Goal: Task Accomplishment & Management: Use online tool/utility

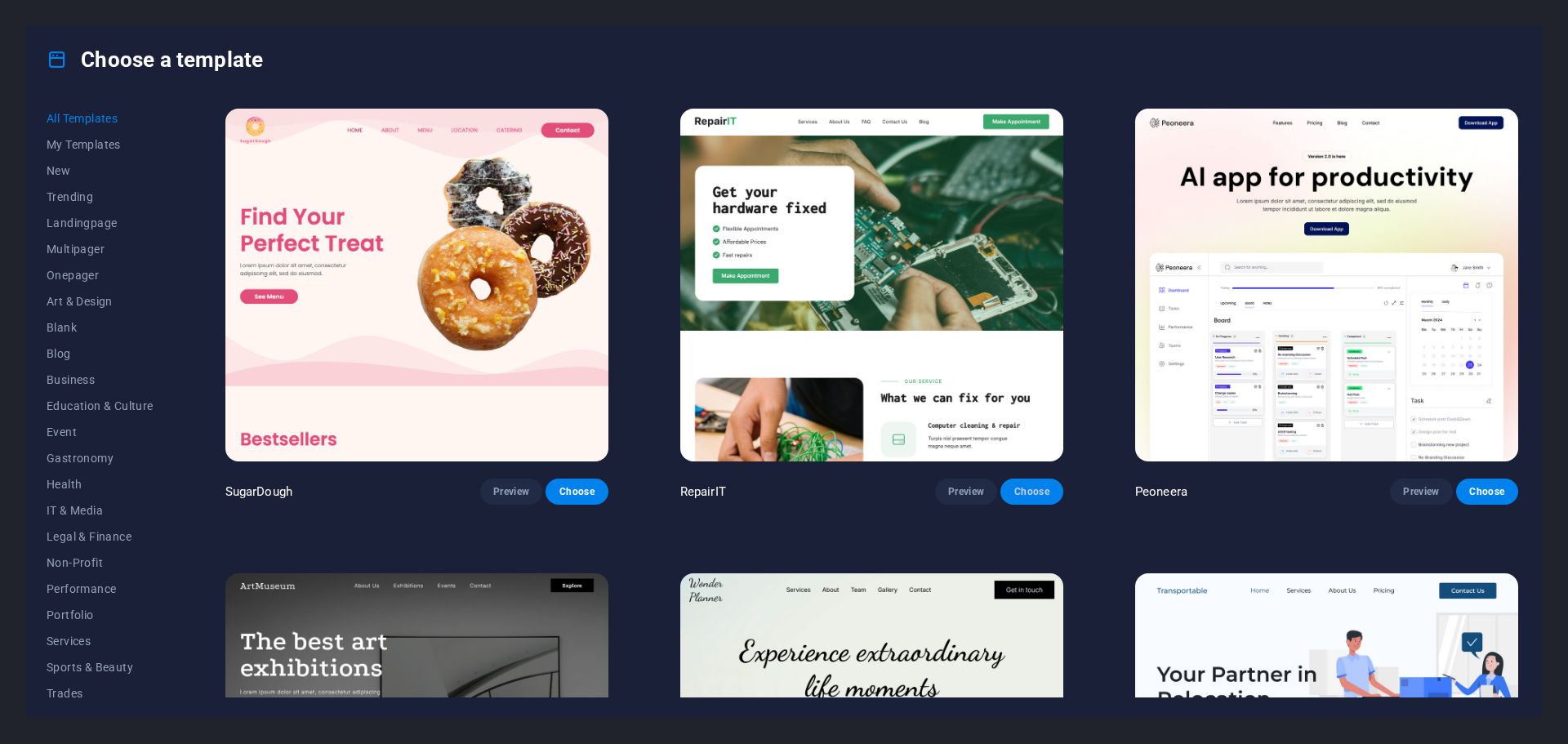
click at [1029, 492] on span "Choose" at bounding box center [1031, 492] width 36 height 13
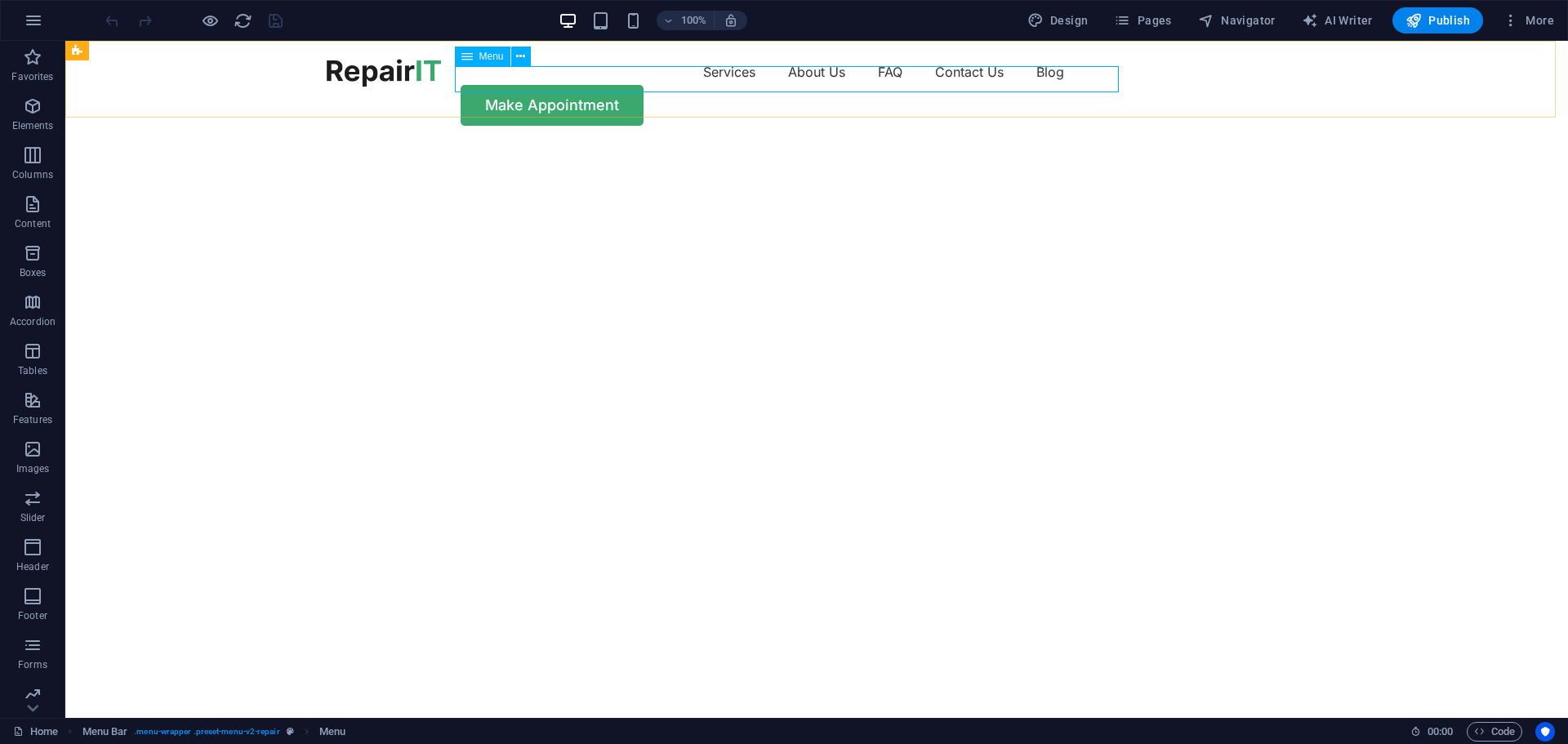
click at [493, 56] on span "Menu" at bounding box center [491, 56] width 25 height 9
click at [633, 80] on nav "Services About Us FAQ Contact Us Blog" at bounding box center [816, 72] width 980 height 27
click at [526, 57] on button at bounding box center [521, 56] width 20 height 20
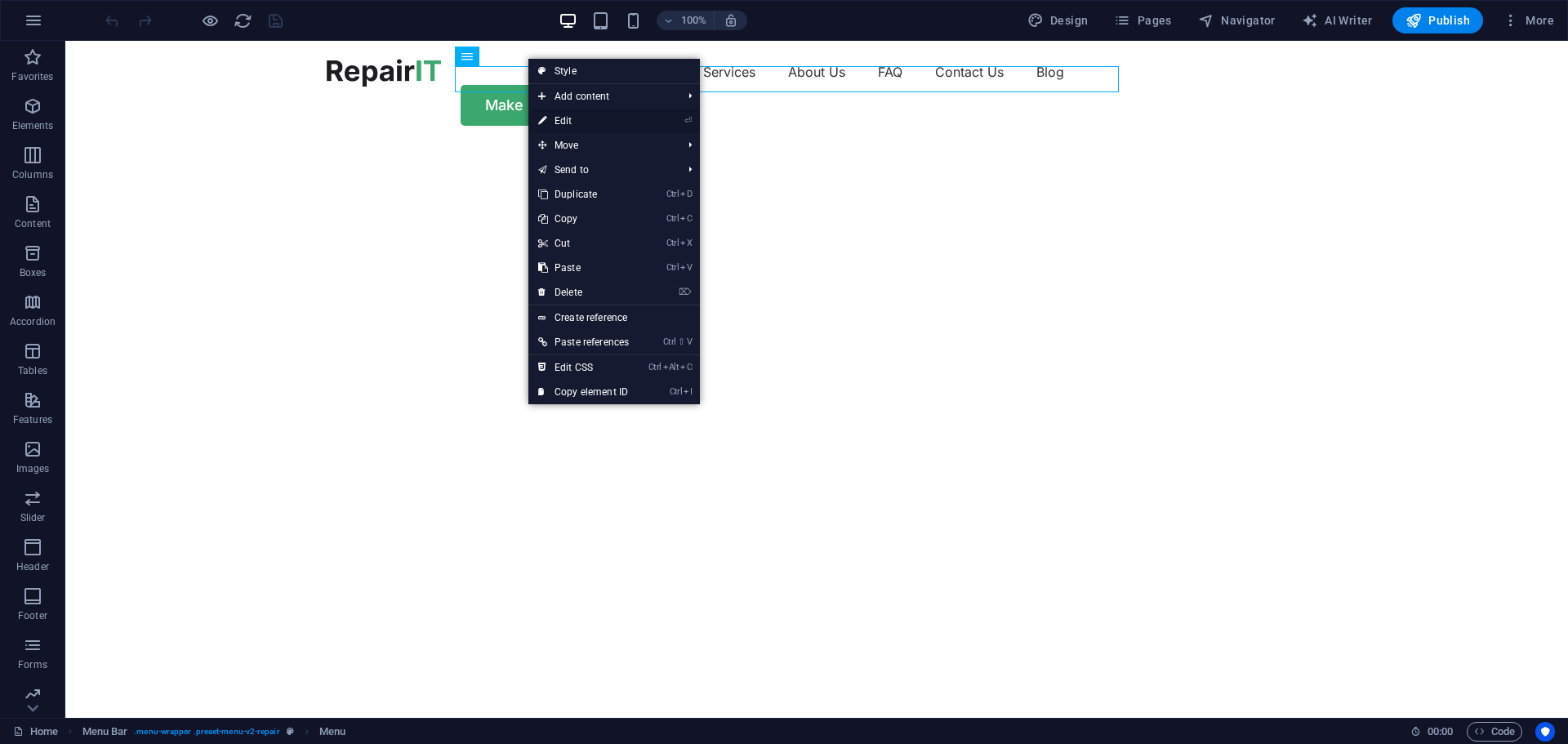
click at [584, 118] on link "⏎ Edit" at bounding box center [583, 121] width 110 height 25
select select "1"
select select
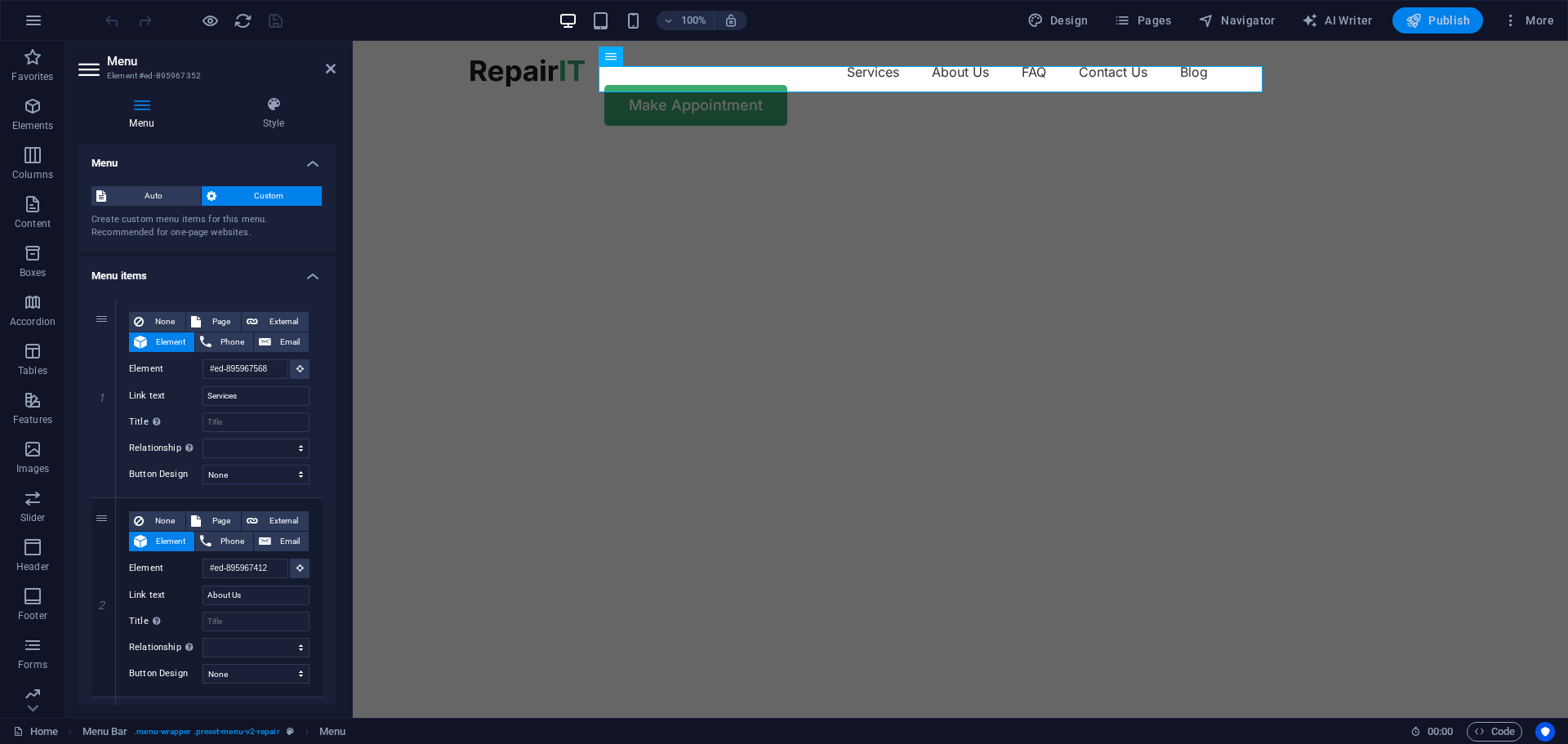
click at [1461, 21] on span "Publish" at bounding box center [1438, 20] width 65 height 16
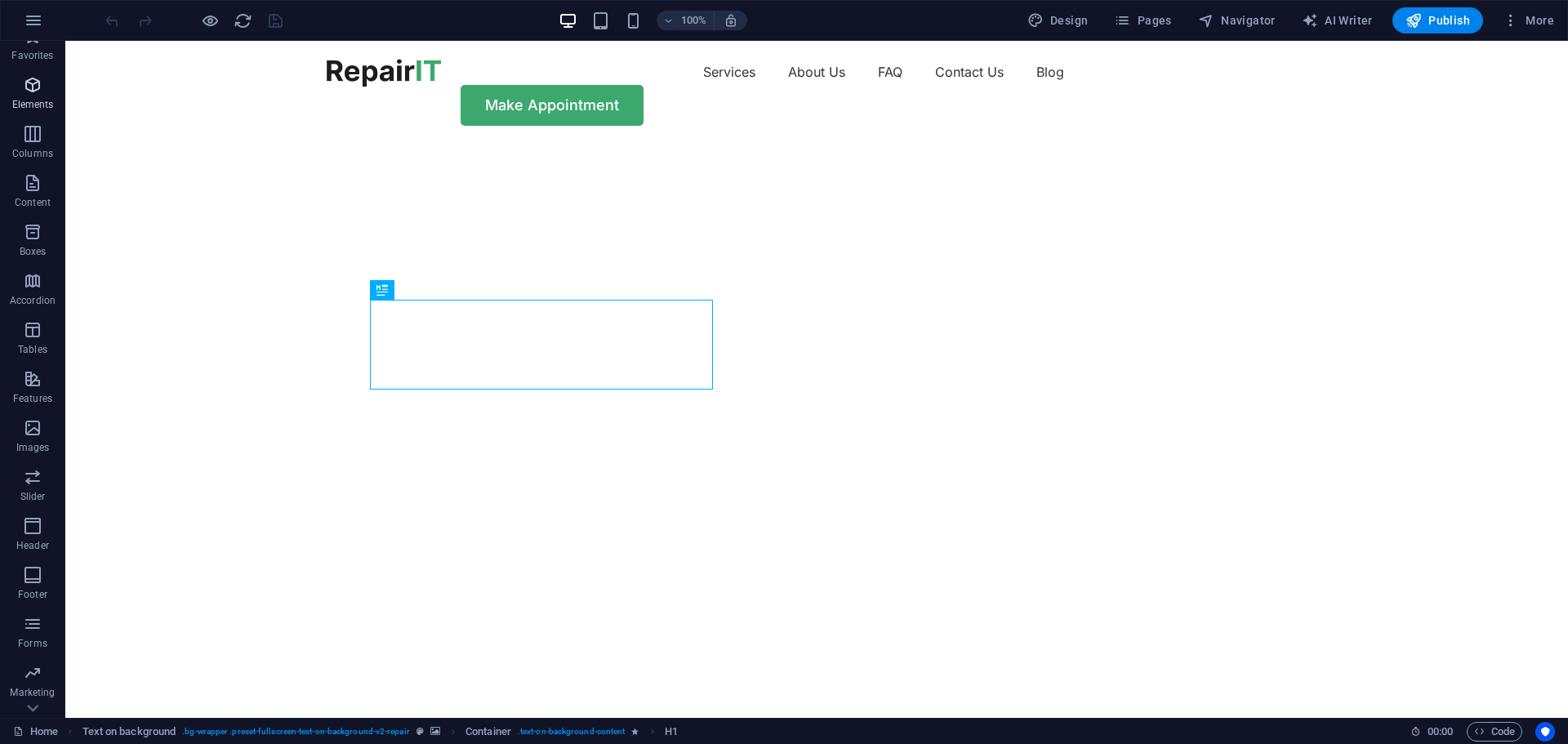
scroll to position [58, 0]
click at [34, 27] on icon "button" at bounding box center [33, 20] width 20 height 20
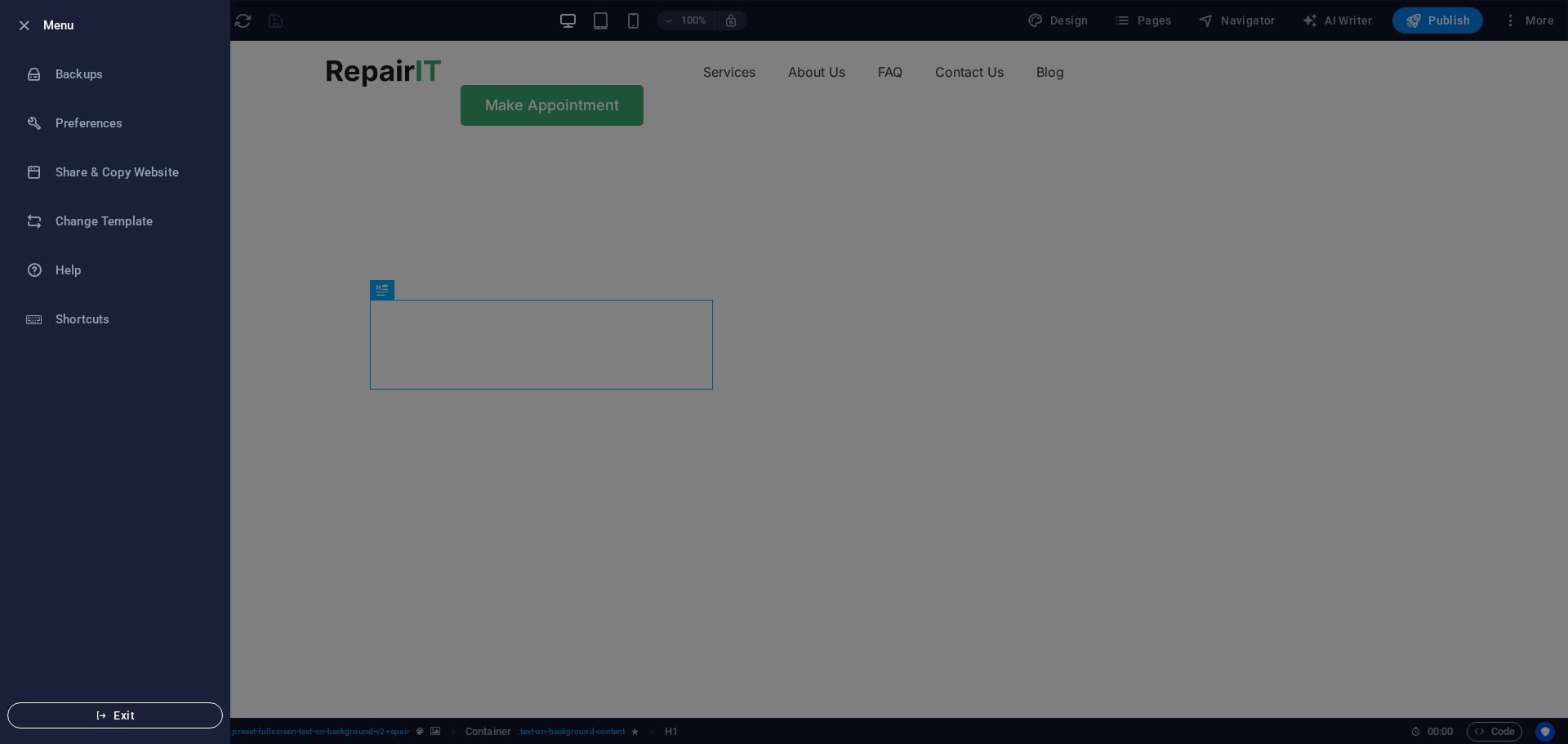
click at [123, 719] on span "Exit" at bounding box center [115, 716] width 188 height 13
